Goal: Check status: Check status

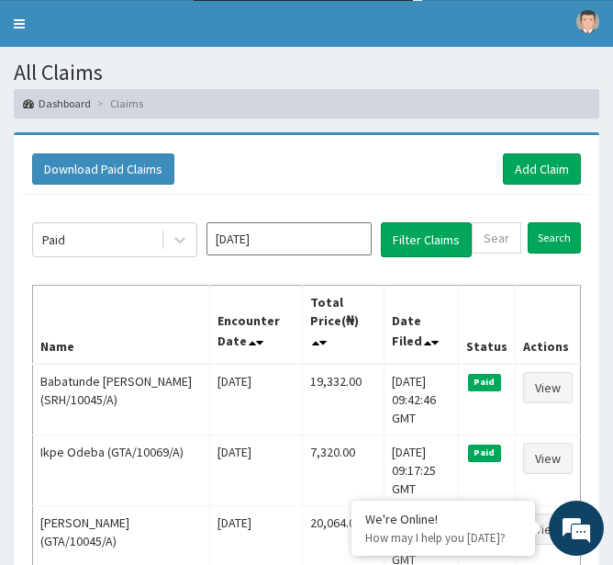
scroll to position [32, 0]
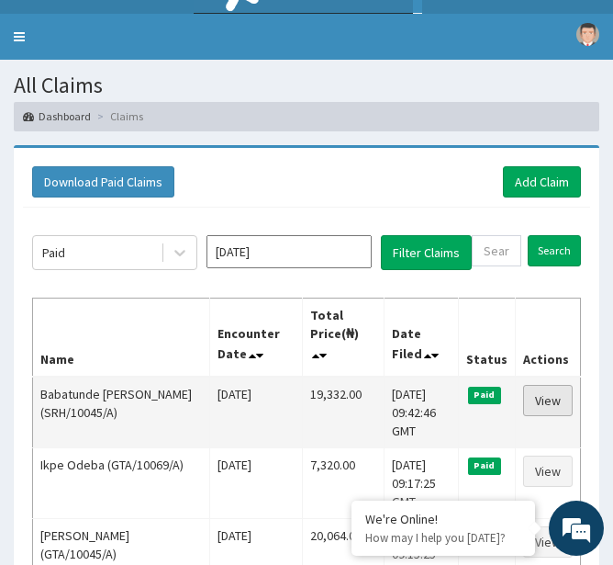
click at [544, 401] on link "View" at bounding box center [548, 400] width 50 height 31
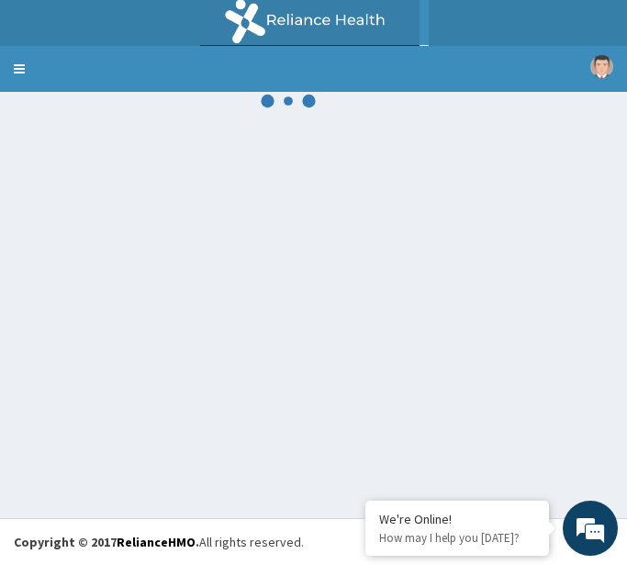
drag, startPoint x: 626, startPoint y: 428, endPoint x: 906, endPoint y: 476, distance: 284.2
click at [626, 476] on html "R EL Toggle navigation Vima Hospital Vima Hospital - vimahospitals@gmail.com Me…" at bounding box center [313, 282] width 627 height 565
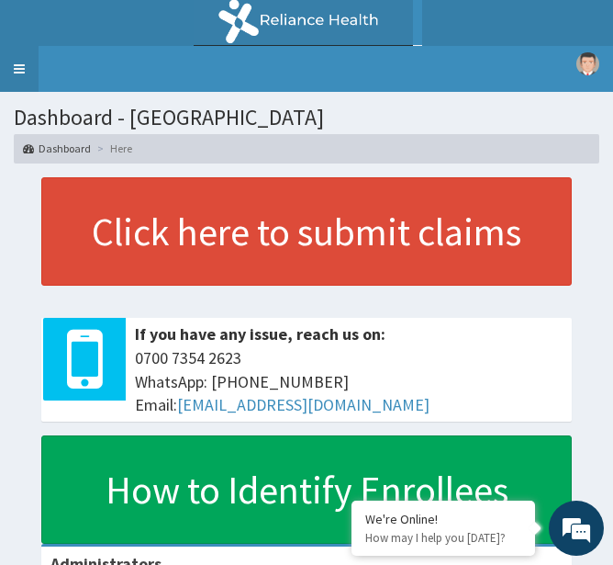
click at [13, 78] on link "Toggle navigation" at bounding box center [19, 69] width 39 height 46
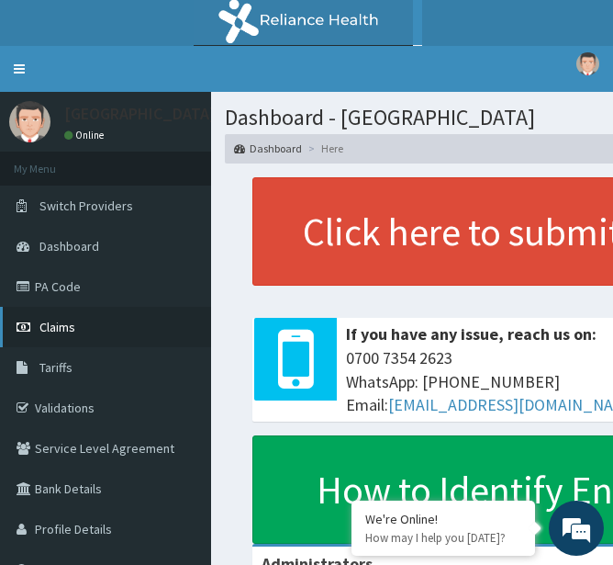
click at [63, 326] on span "Claims" at bounding box center [57, 327] width 36 height 17
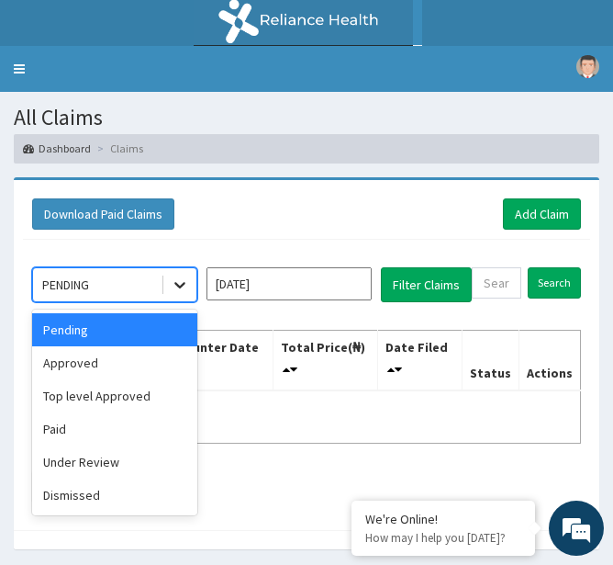
click at [180, 291] on icon at bounding box center [180, 284] width 18 height 18
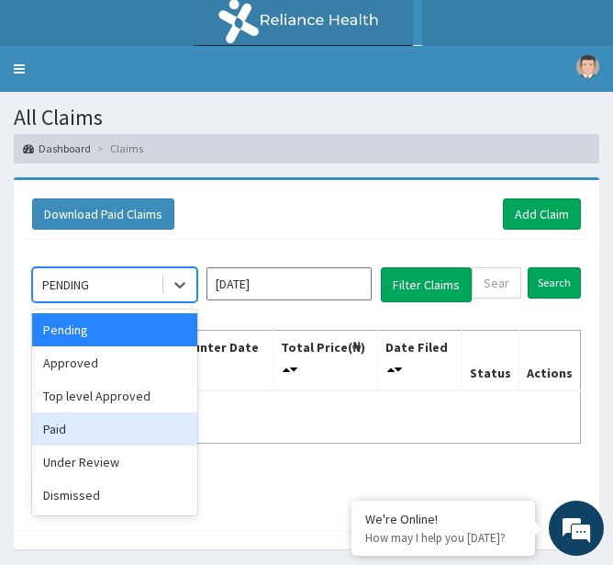
click at [45, 431] on div "Paid" at bounding box center [114, 428] width 165 height 33
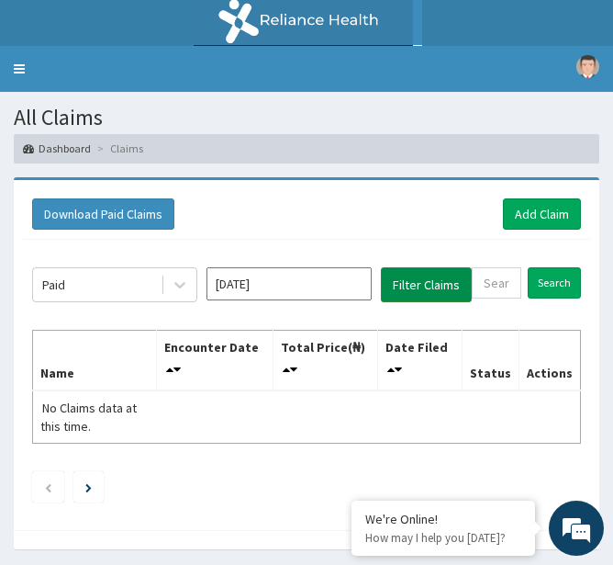
click at [420, 288] on button "Filter Claims" at bounding box center [426, 284] width 91 height 35
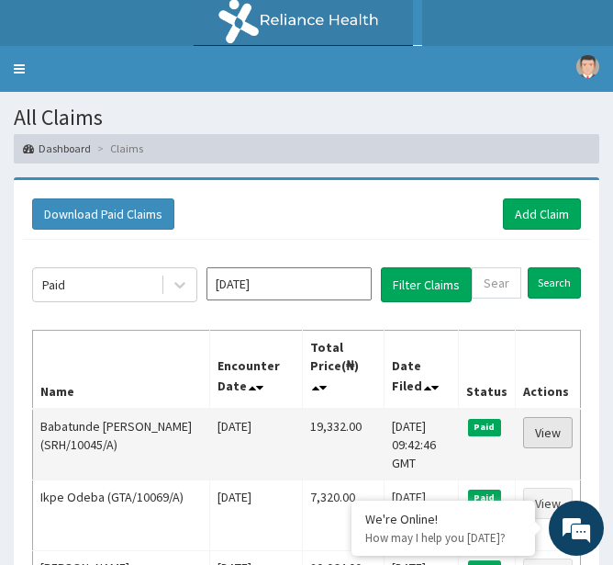
click at [542, 425] on link "View" at bounding box center [548, 432] width 50 height 31
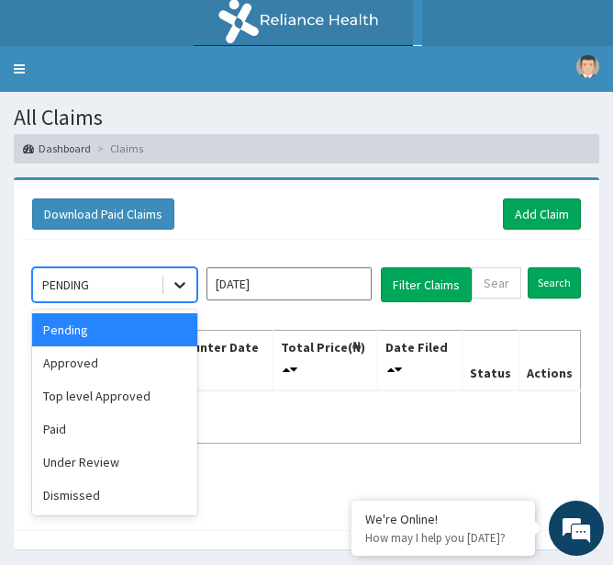
click at [172, 290] on icon at bounding box center [180, 284] width 18 height 18
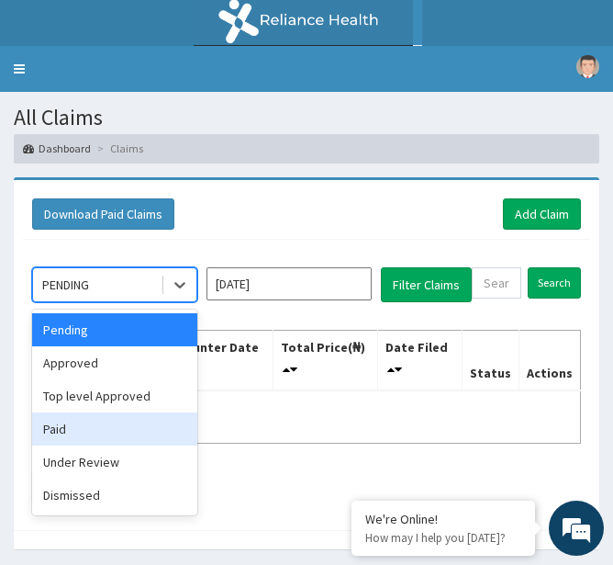
click at [96, 420] on div "Paid" at bounding box center [114, 428] width 165 height 33
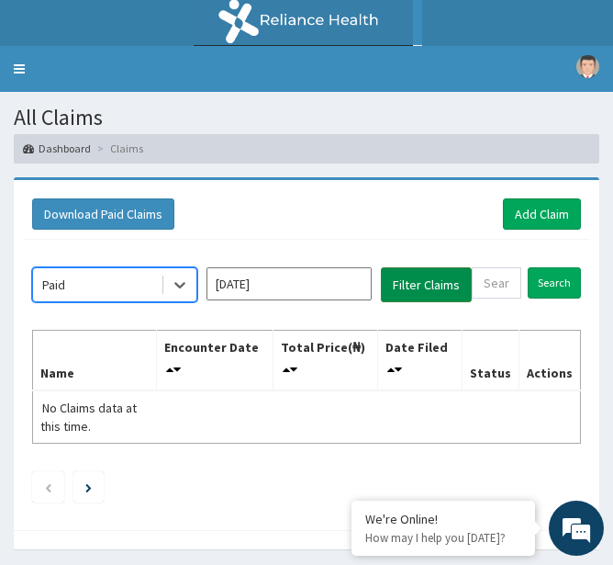
click at [400, 281] on button "Filter Claims" at bounding box center [426, 284] width 91 height 35
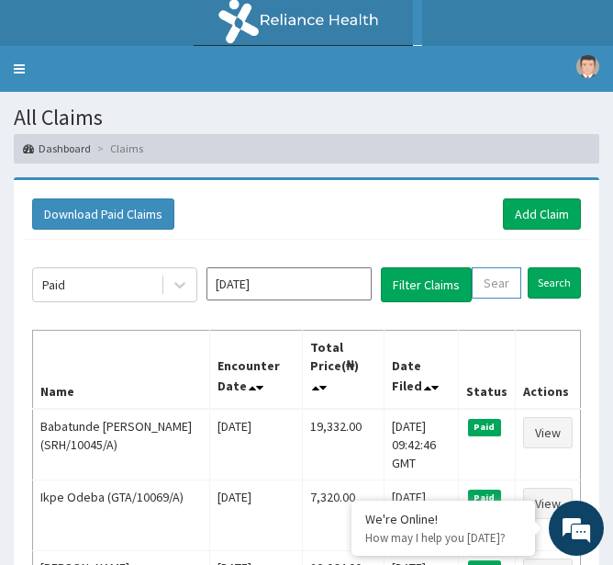
click at [472, 291] on input "text" at bounding box center [497, 282] width 50 height 31
paste input "BHT/10587/A"
type input "BHT/10587/A"
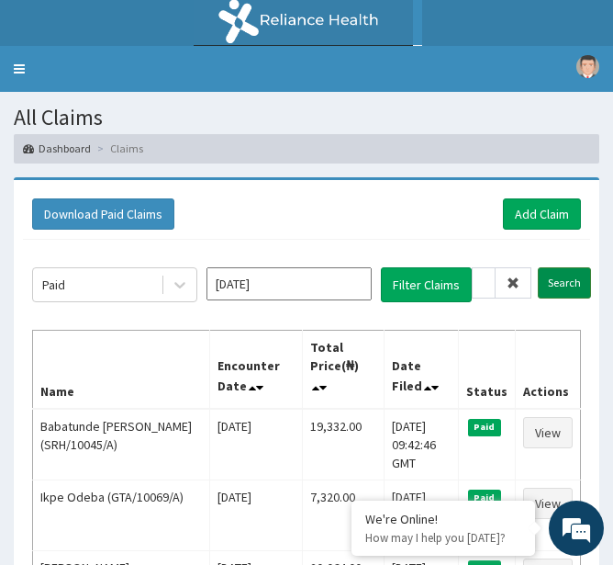
click at [581, 280] on input "Search" at bounding box center [564, 282] width 53 height 31
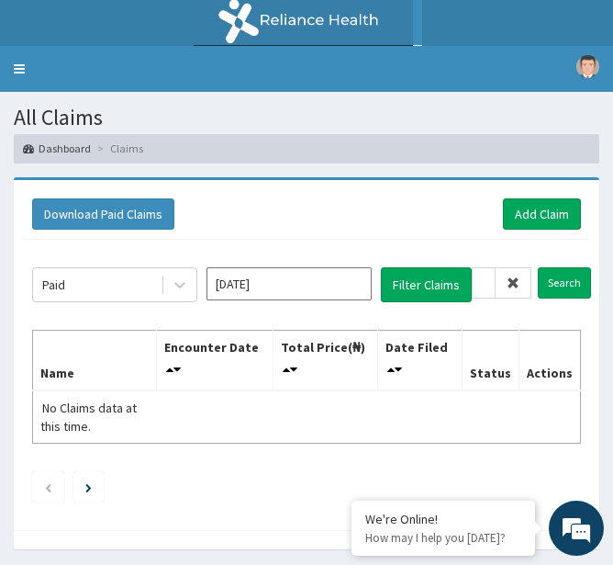
click at [512, 281] on icon at bounding box center [513, 282] width 13 height 13
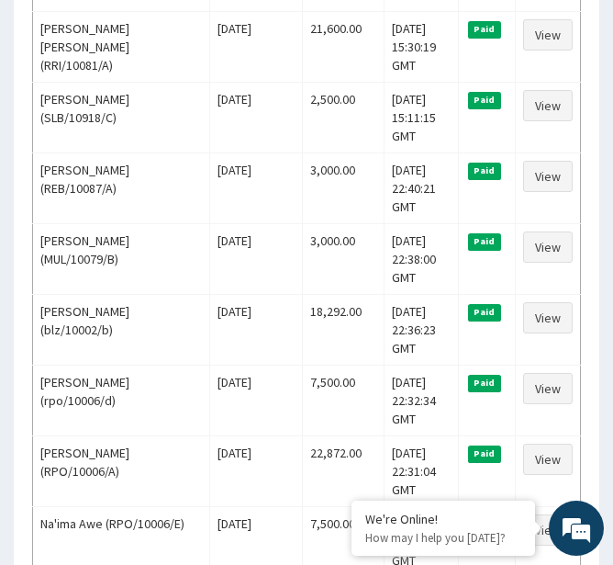
scroll to position [752, 0]
